Goal: Find specific page/section: Find specific page/section

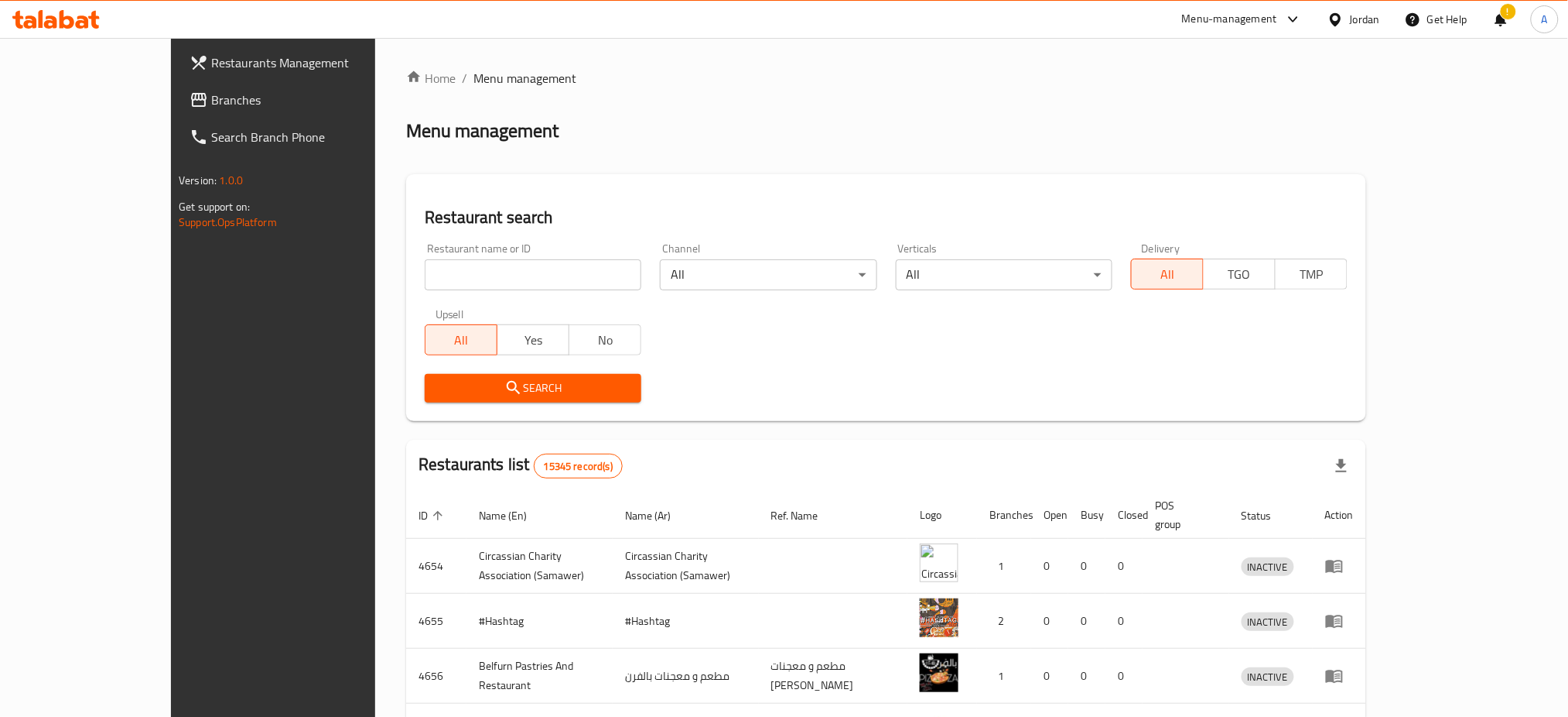
drag, startPoint x: 0, startPoint y: 0, endPoint x: 477, endPoint y: 278, distance: 552.1
click at [477, 278] on input "search" at bounding box center [533, 275] width 217 height 31
type input "ي"
type input "forno di [GEOGRAPHIC_DATA]"
click button "Search" at bounding box center [533, 388] width 217 height 29
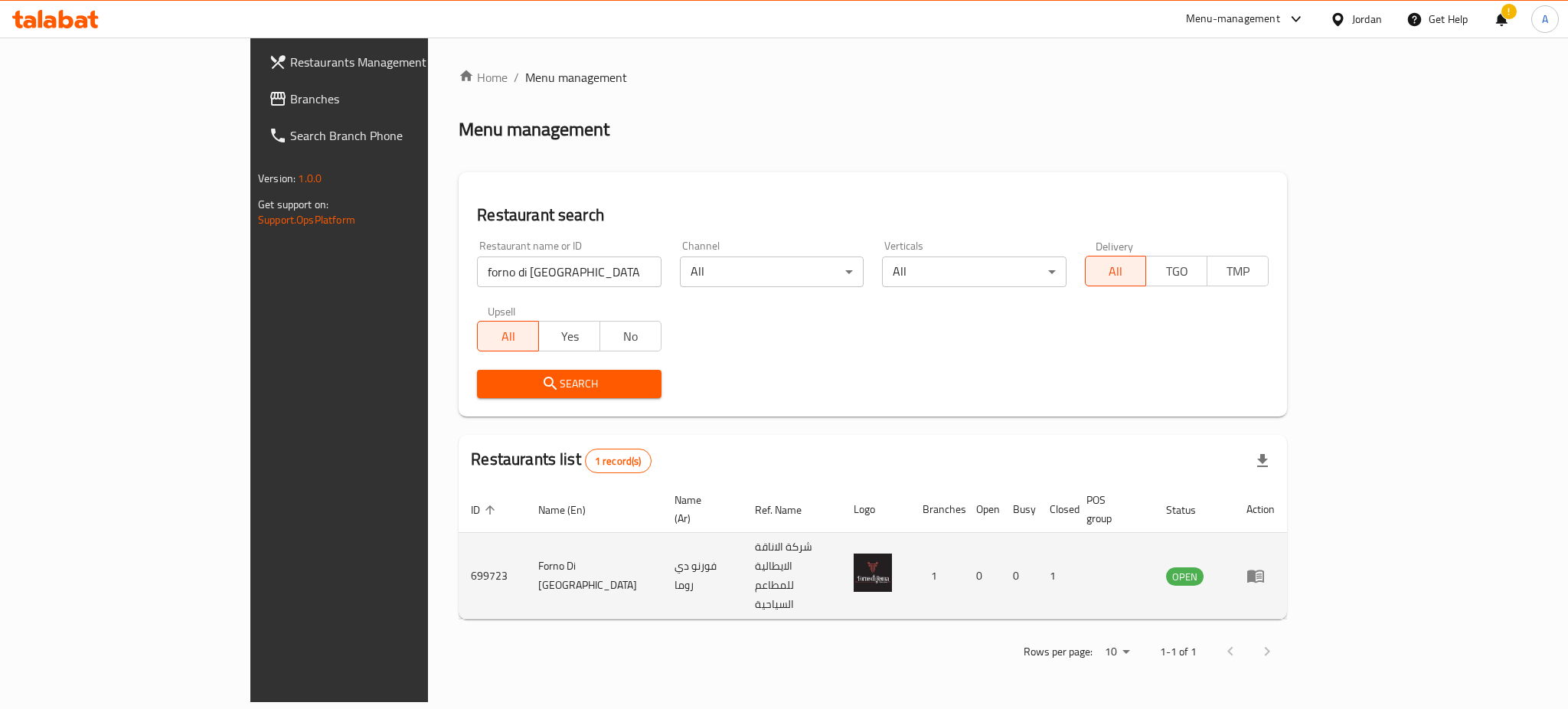
click at [1265, 566] on icon "enhanced table" at bounding box center [1256, 576] width 19 height 19
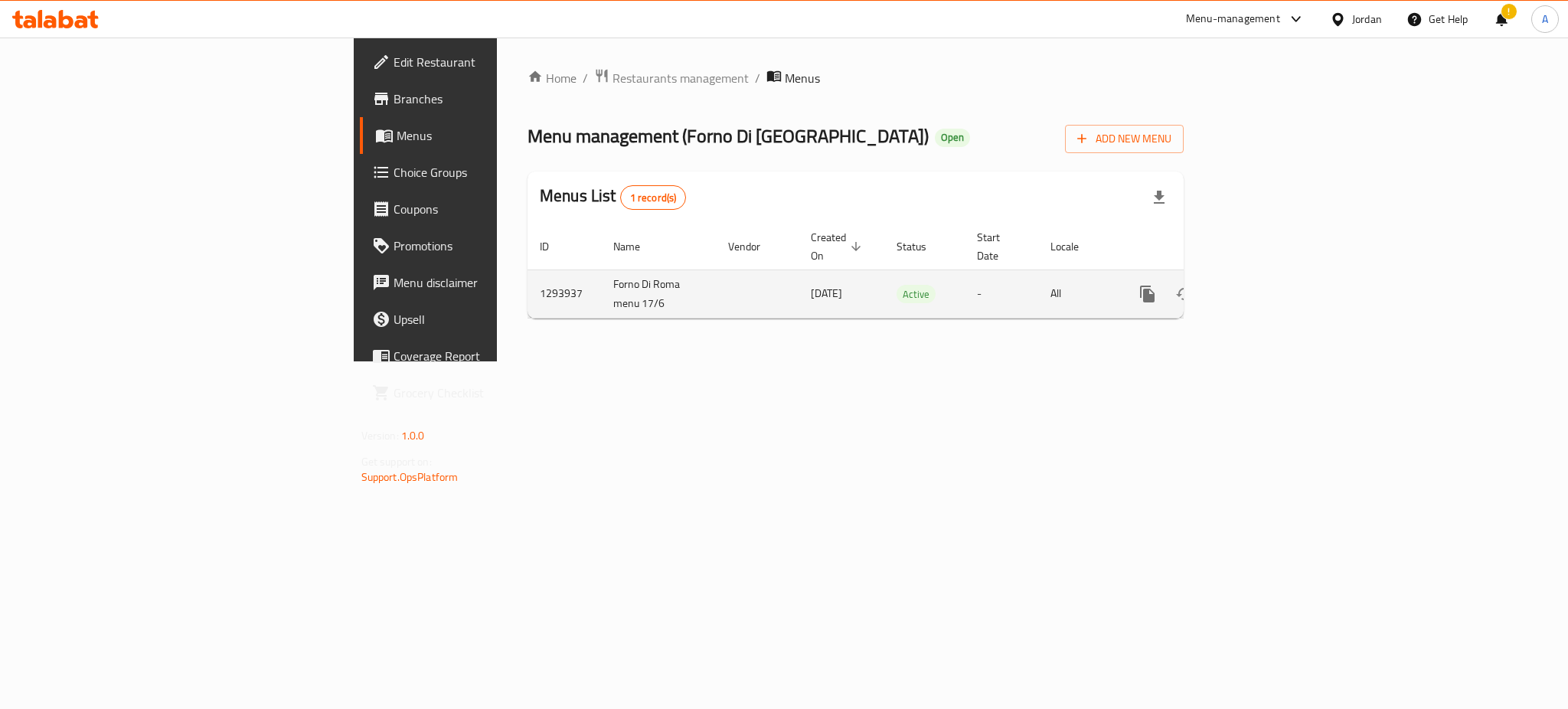
click at [1277, 287] on link "enhanced table" at bounding box center [1258, 294] width 37 height 37
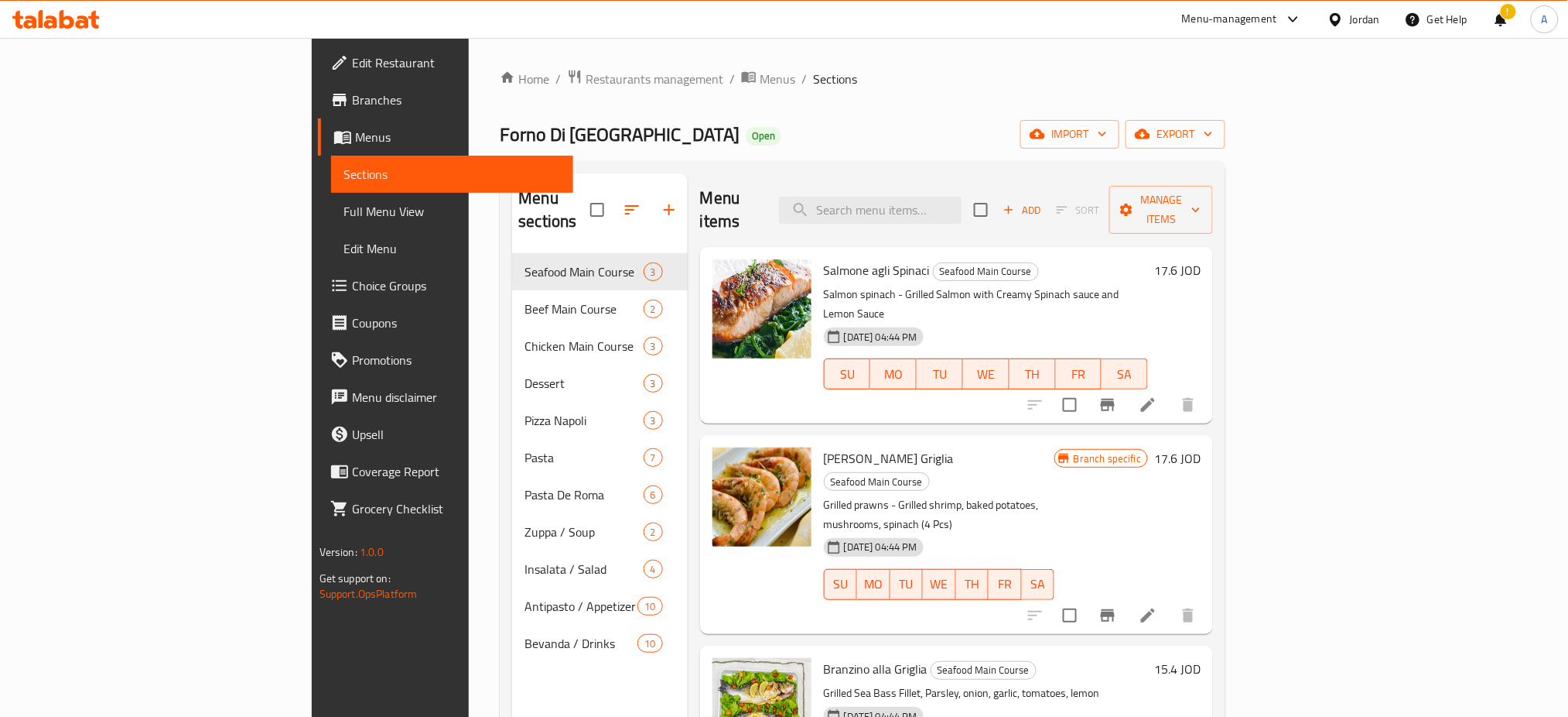
click at [352, 94] on span "Branches" at bounding box center [457, 100] width 210 height 19
